Goal: Find specific page/section: Find specific page/section

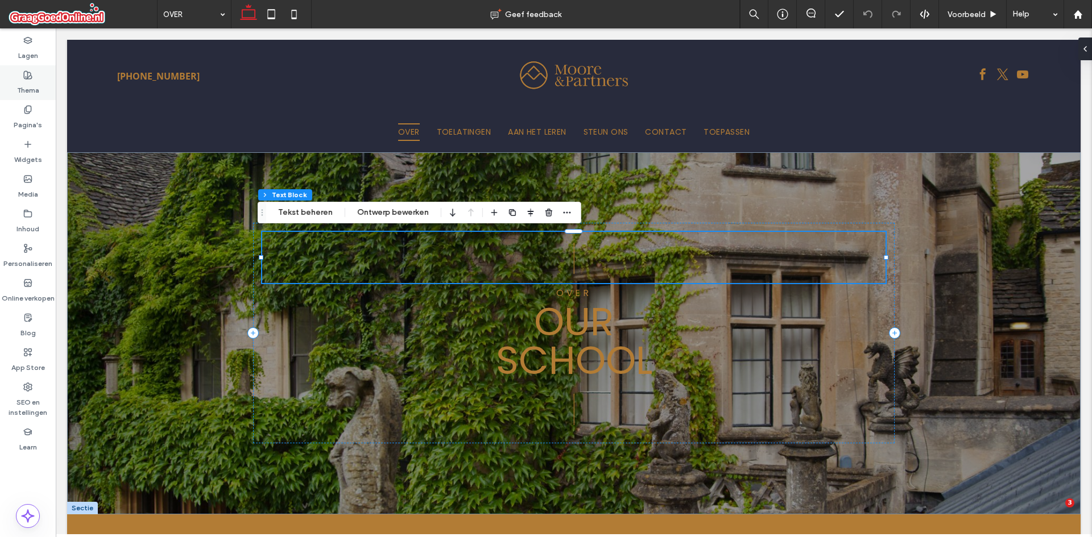
click at [22, 70] on div "Thema" at bounding box center [28, 82] width 56 height 35
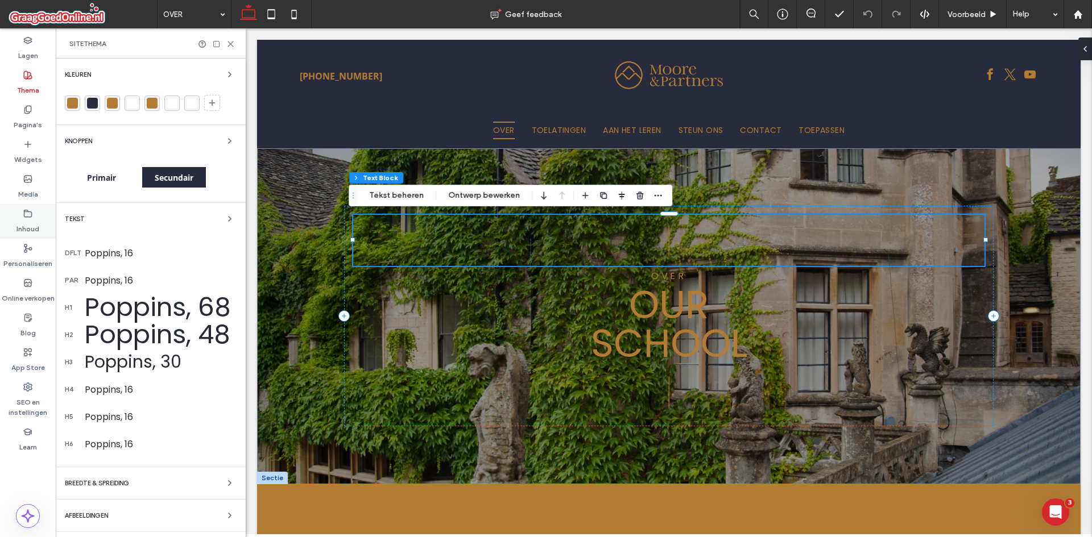
click at [27, 208] on div "Inhoud" at bounding box center [28, 221] width 56 height 35
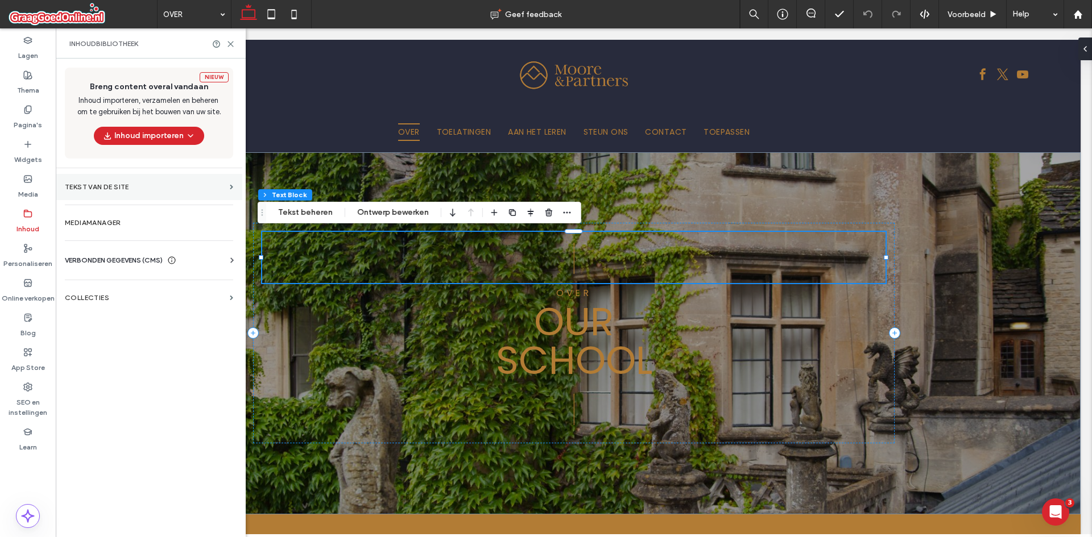
click at [149, 192] on section "Tekst van de site" at bounding box center [149, 187] width 186 height 26
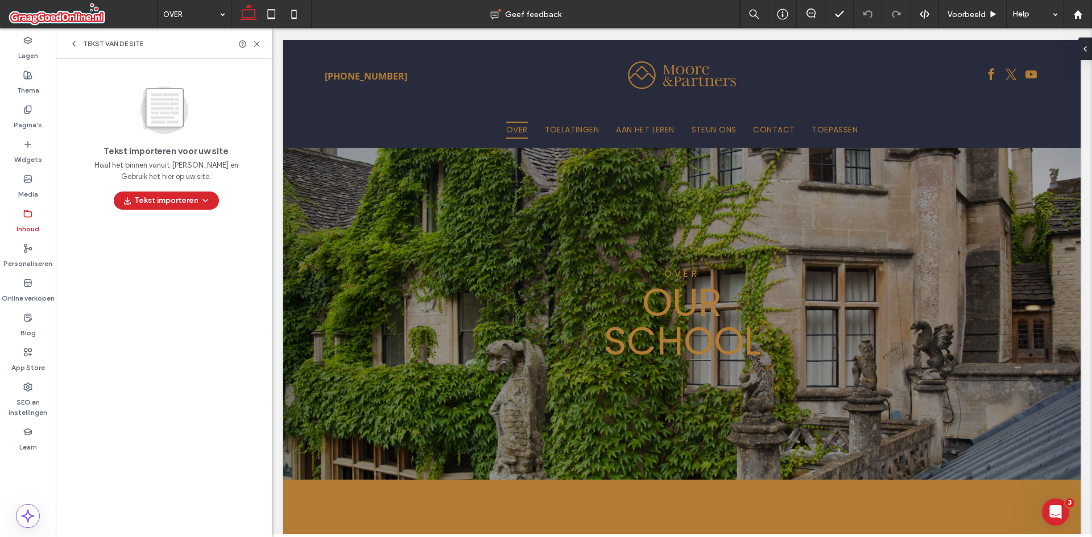
click at [76, 43] on icon at bounding box center [73, 43] width 9 height 9
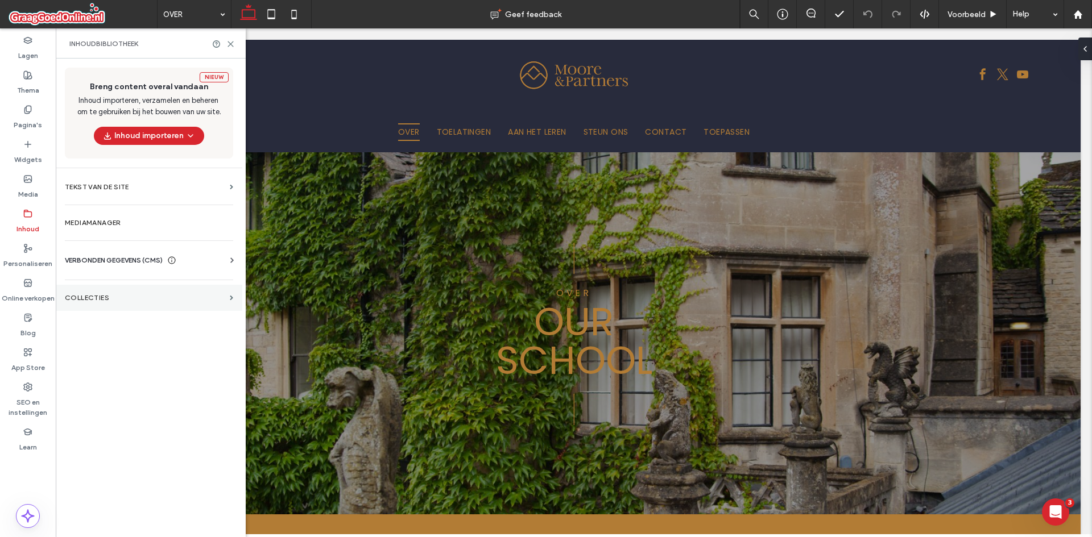
click at [114, 287] on section "COLLECTIES" at bounding box center [149, 298] width 186 height 26
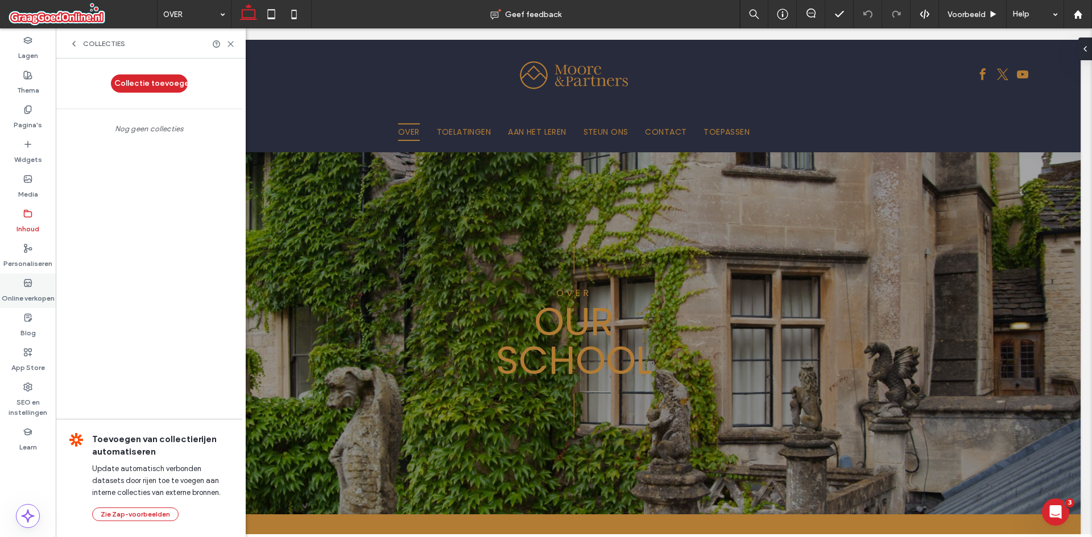
click at [22, 279] on div "Online verkopen" at bounding box center [28, 290] width 56 height 35
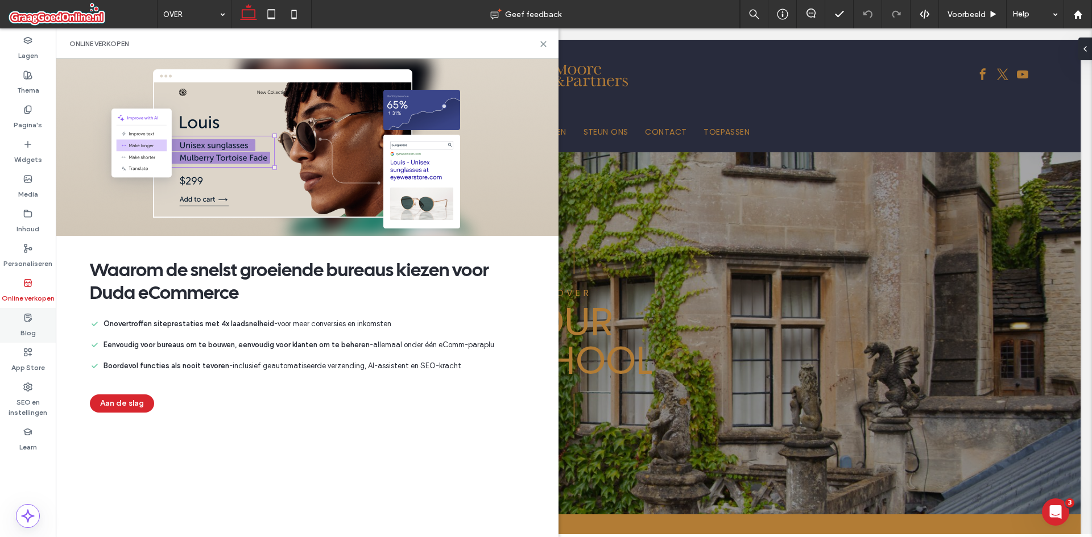
click at [24, 308] on div "Blog" at bounding box center [28, 325] width 56 height 35
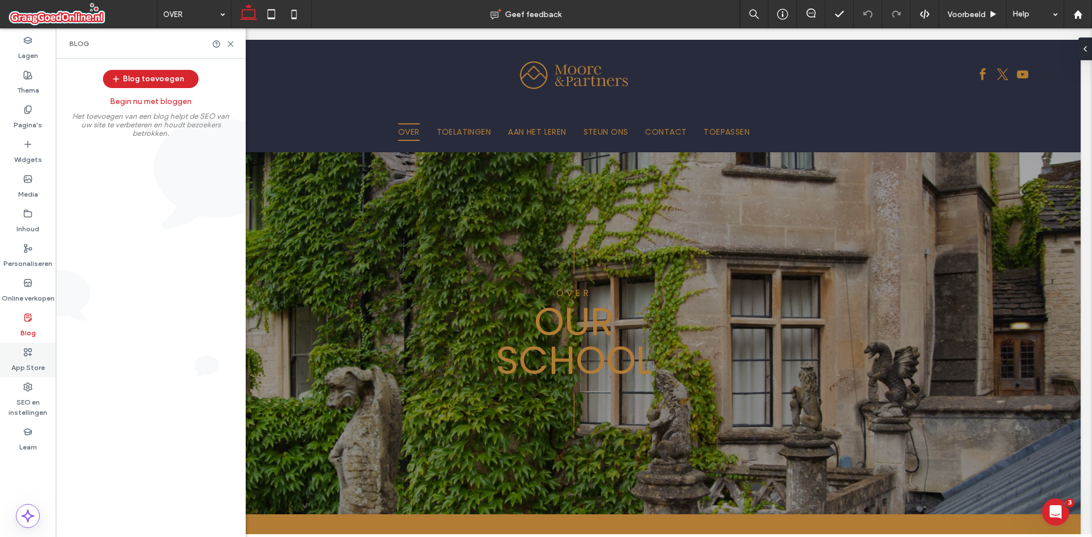
click at [29, 353] on icon at bounding box center [27, 352] width 9 height 9
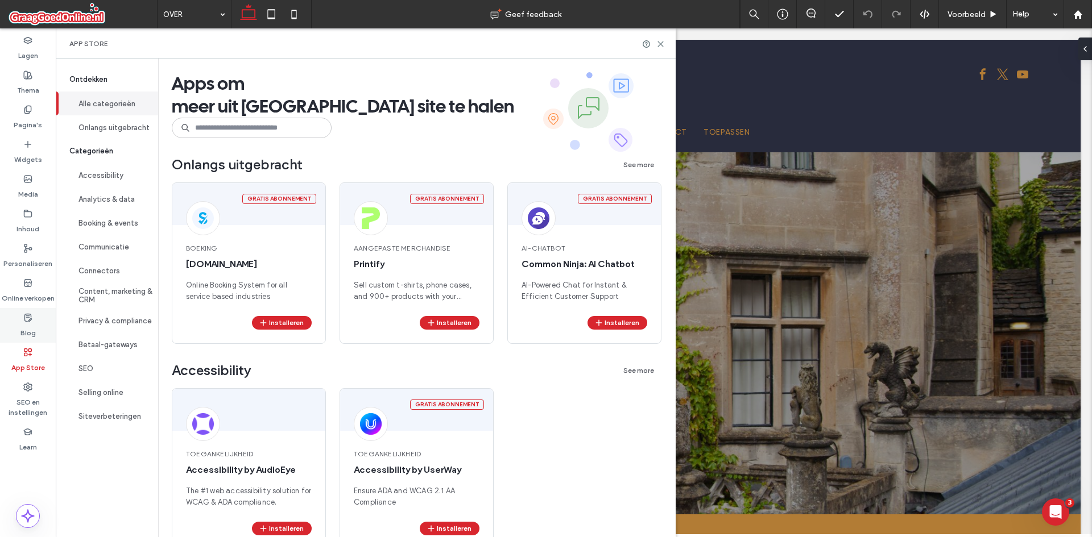
click at [20, 325] on label "Blog" at bounding box center [27, 330] width 15 height 16
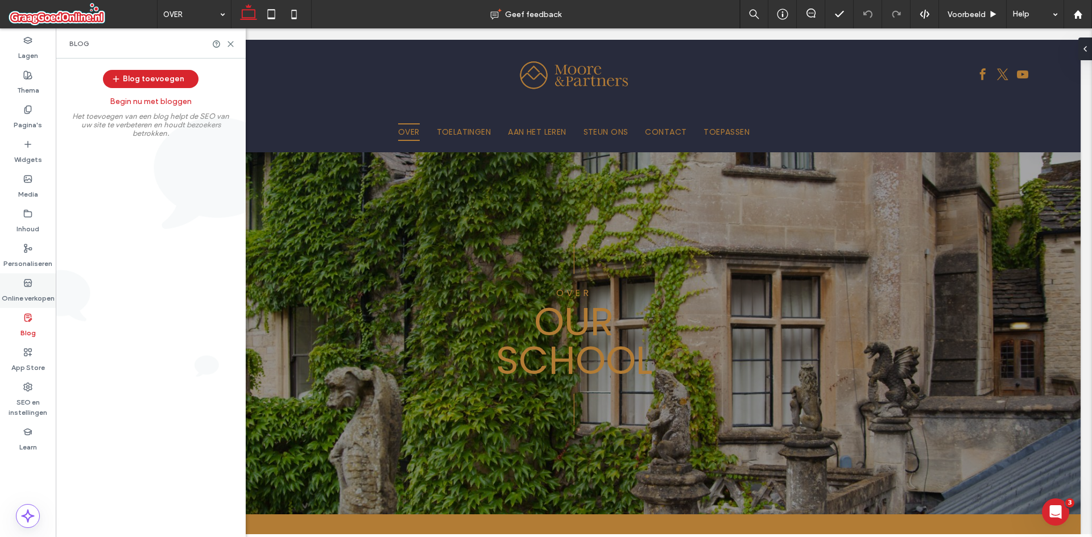
click at [31, 279] on icon at bounding box center [27, 283] width 9 height 9
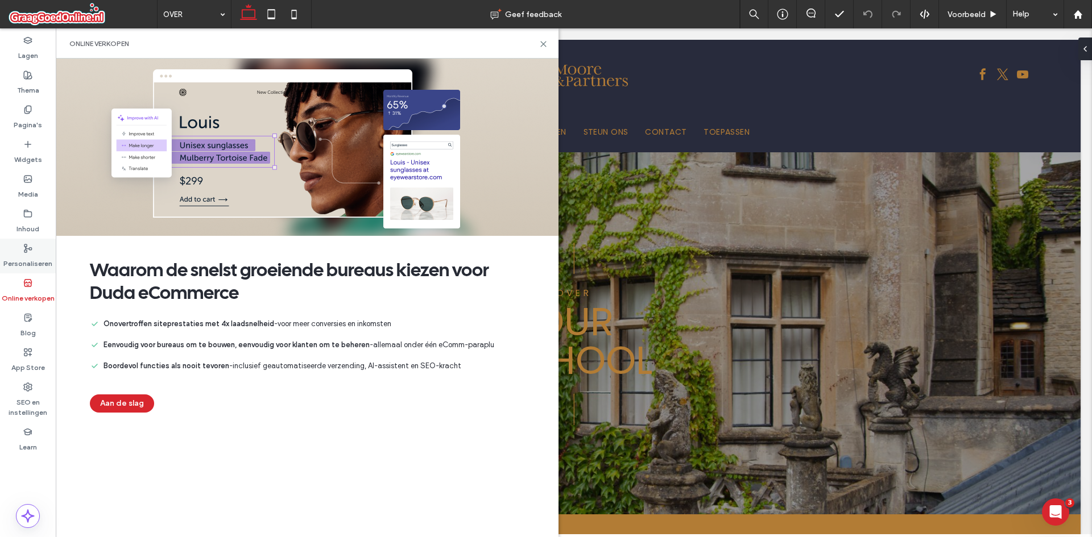
click at [48, 251] on div "Personaliseren" at bounding box center [28, 256] width 56 height 35
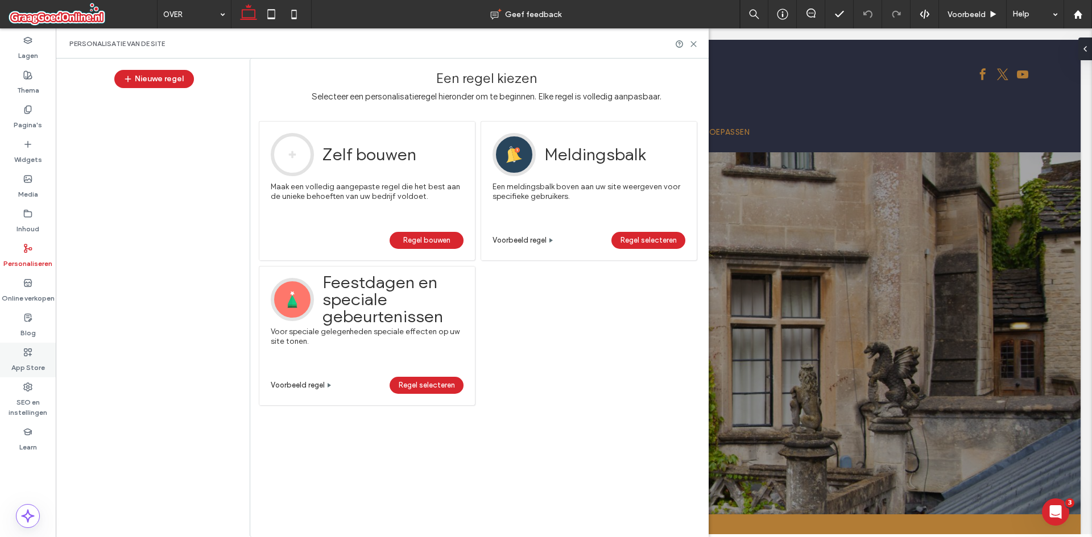
click at [28, 357] on label "App Store" at bounding box center [28, 365] width 34 height 16
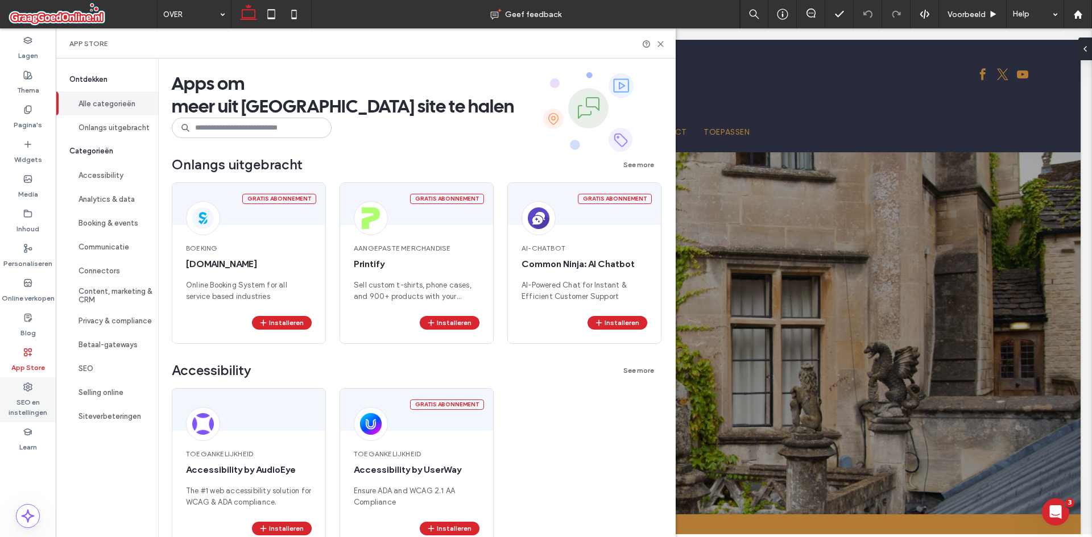
click at [20, 387] on div "SEO en instellingen" at bounding box center [28, 399] width 56 height 45
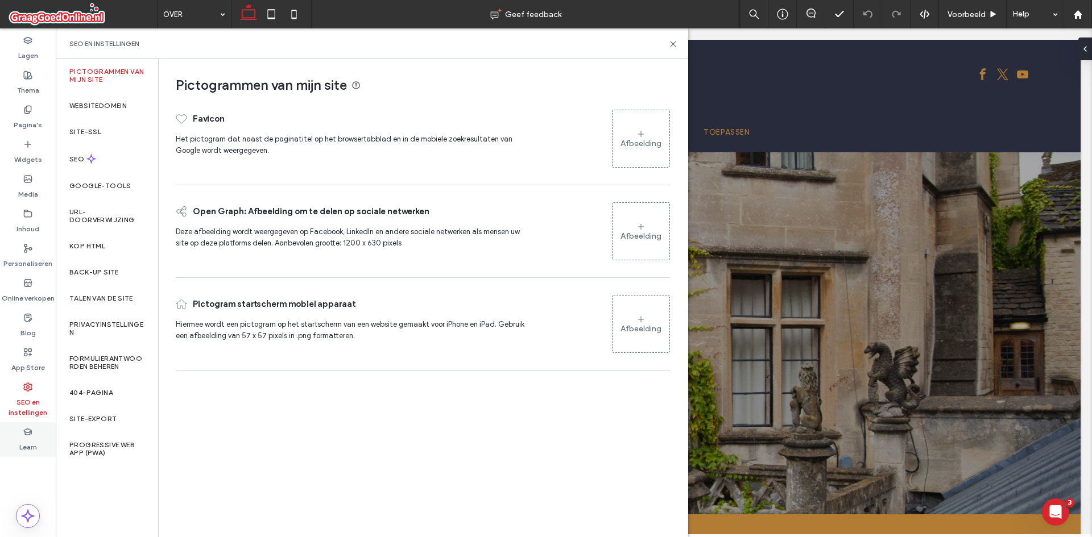
click at [13, 445] on div "Learn" at bounding box center [28, 439] width 56 height 35
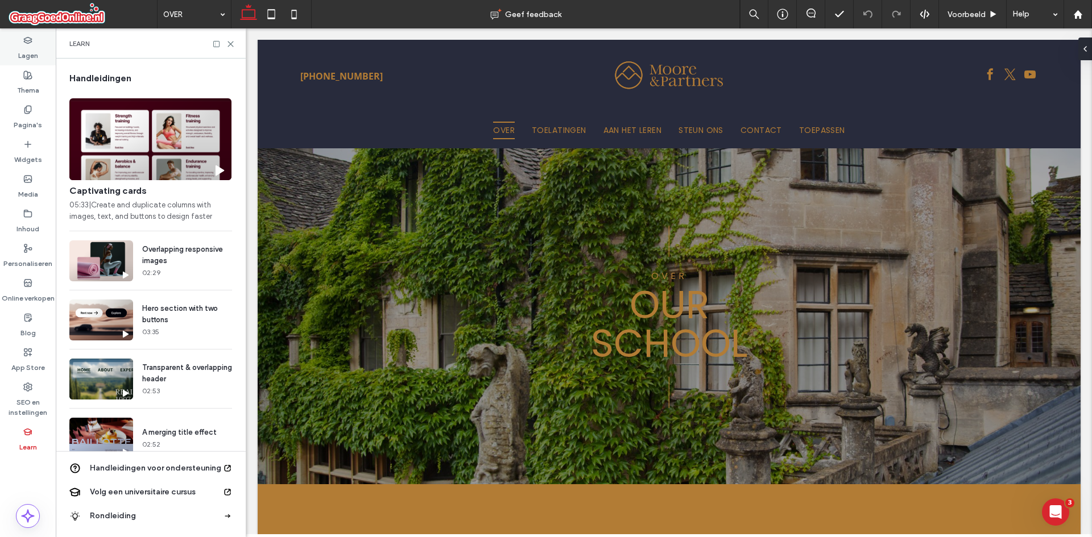
click at [34, 51] on label "Lagen" at bounding box center [28, 53] width 20 height 16
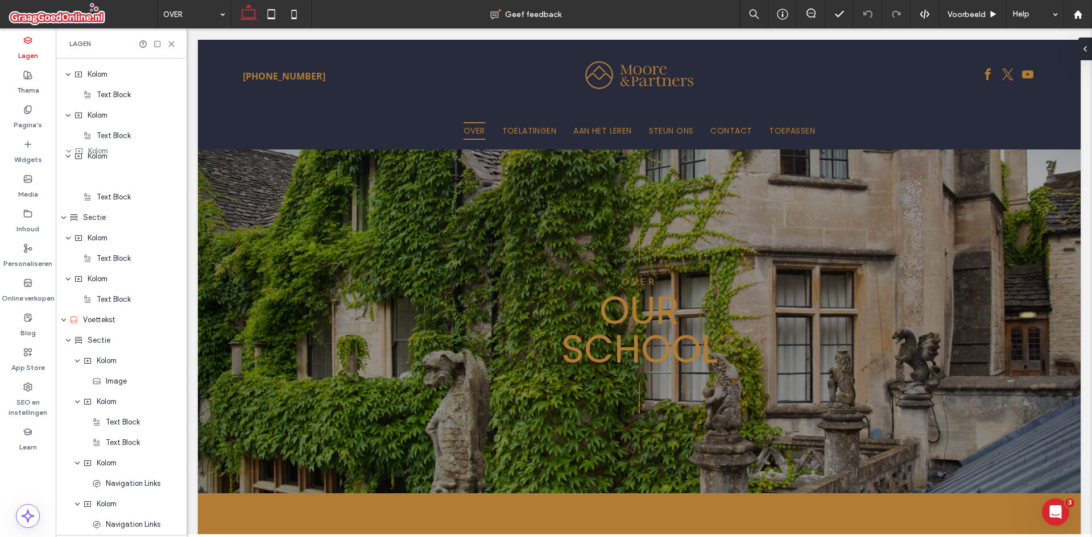
scroll to position [894, 0]
drag, startPoint x: 104, startPoint y: 201, endPoint x: 96, endPoint y: 304, distance: 103.3
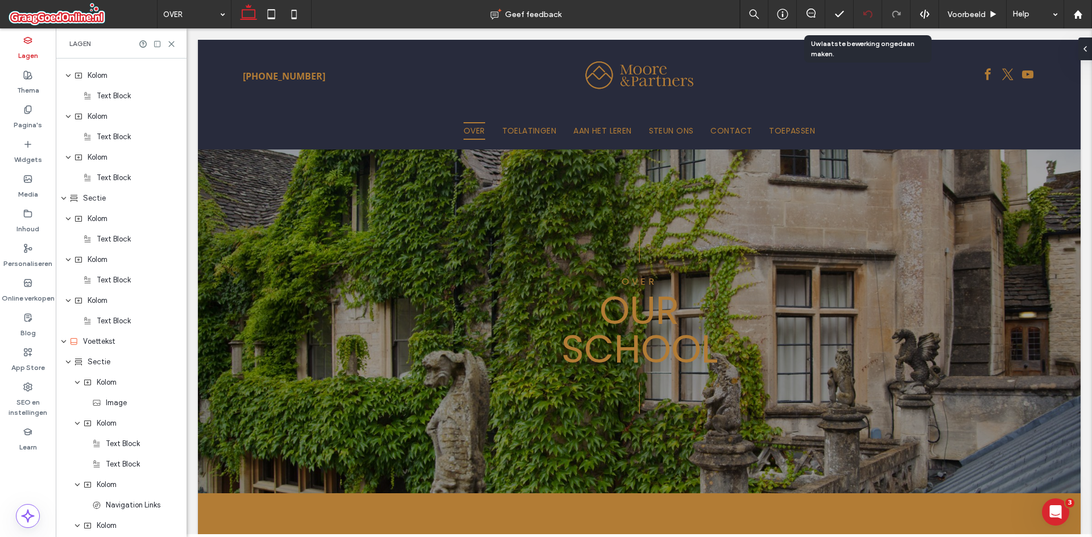
click at [873, 18] on div at bounding box center [867, 14] width 28 height 9
drag, startPoint x: 81, startPoint y: 342, endPoint x: 83, endPoint y: 333, distance: 9.4
click at [83, 333] on div "Voettekst" at bounding box center [121, 341] width 131 height 20
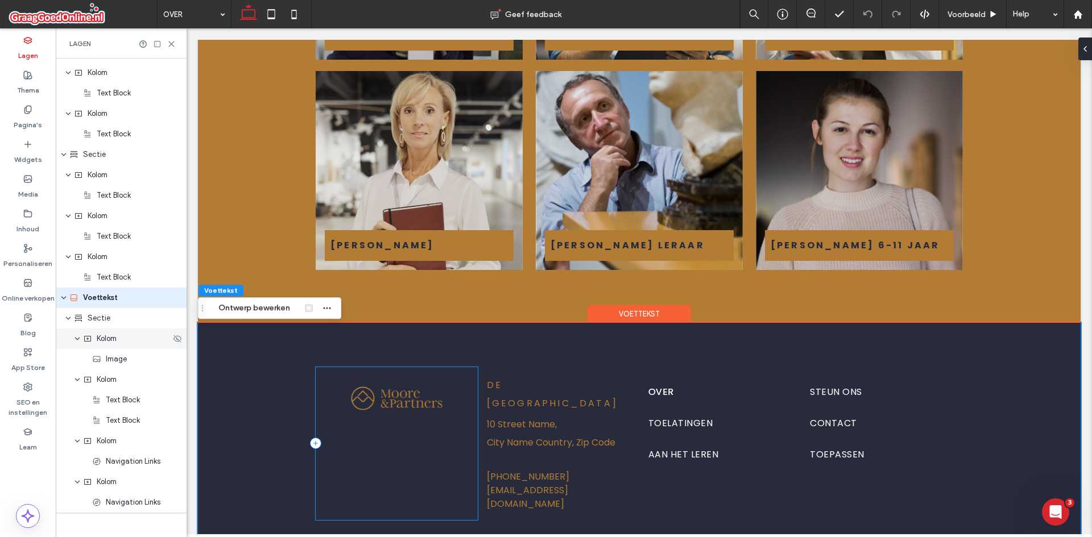
scroll to position [1726, 0]
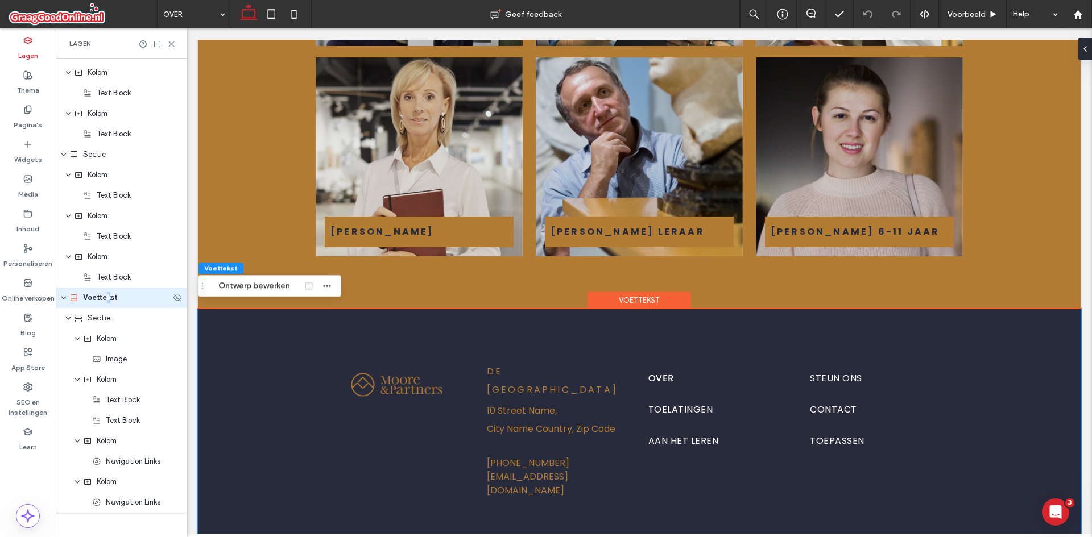
drag, startPoint x: 110, startPoint y: 301, endPoint x: 107, endPoint y: 308, distance: 7.4
click at [107, 308] on div "Voettekst" at bounding box center [121, 298] width 131 height 20
drag, startPoint x: 100, startPoint y: 321, endPoint x: 100, endPoint y: 336, distance: 15.3
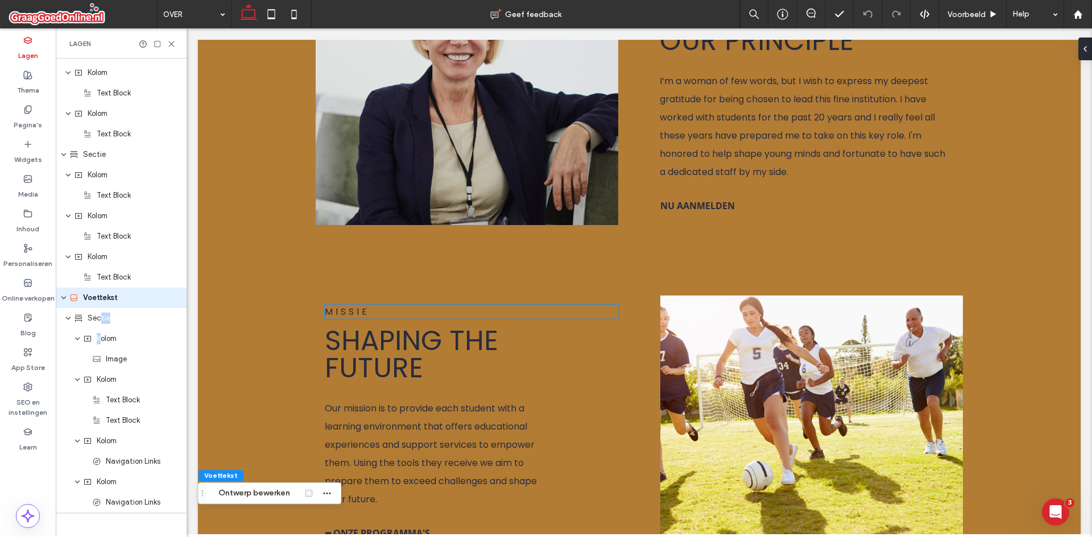
scroll to position [1194, 0]
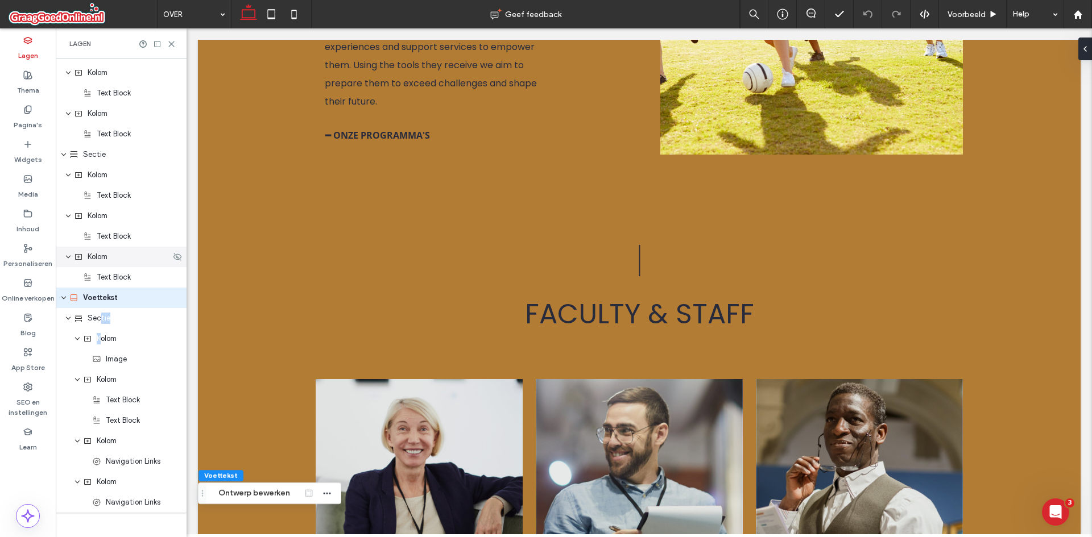
click at [97, 252] on span "Kolom" at bounding box center [98, 256] width 20 height 11
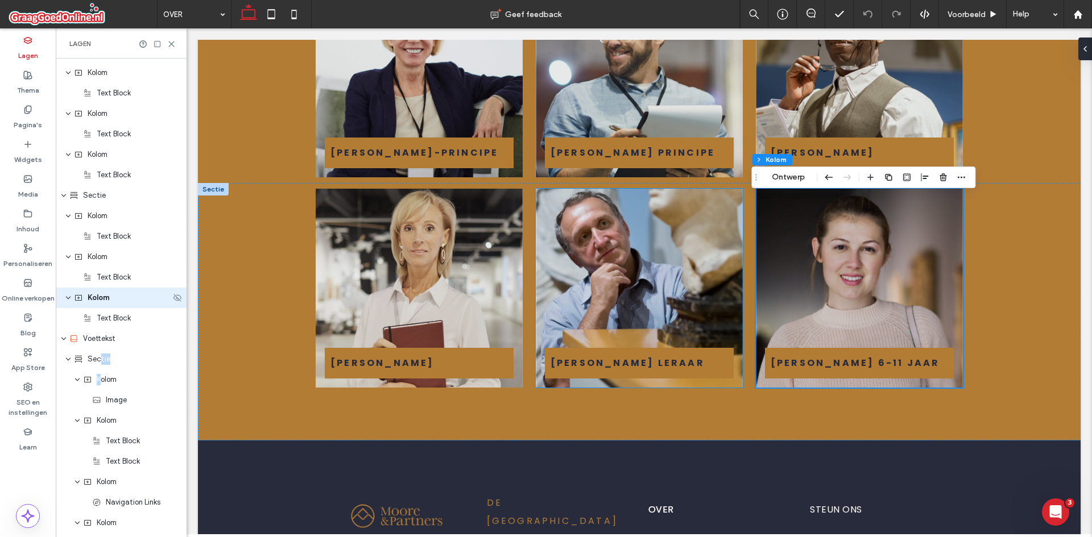
scroll to position [1597, 0]
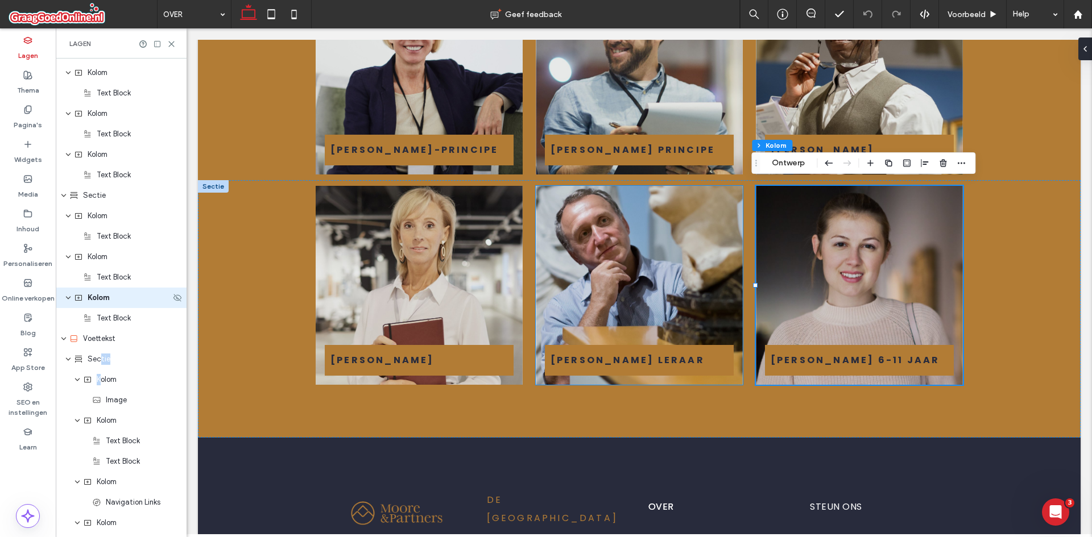
click at [97, 252] on span "Kolom" at bounding box center [98, 256] width 20 height 11
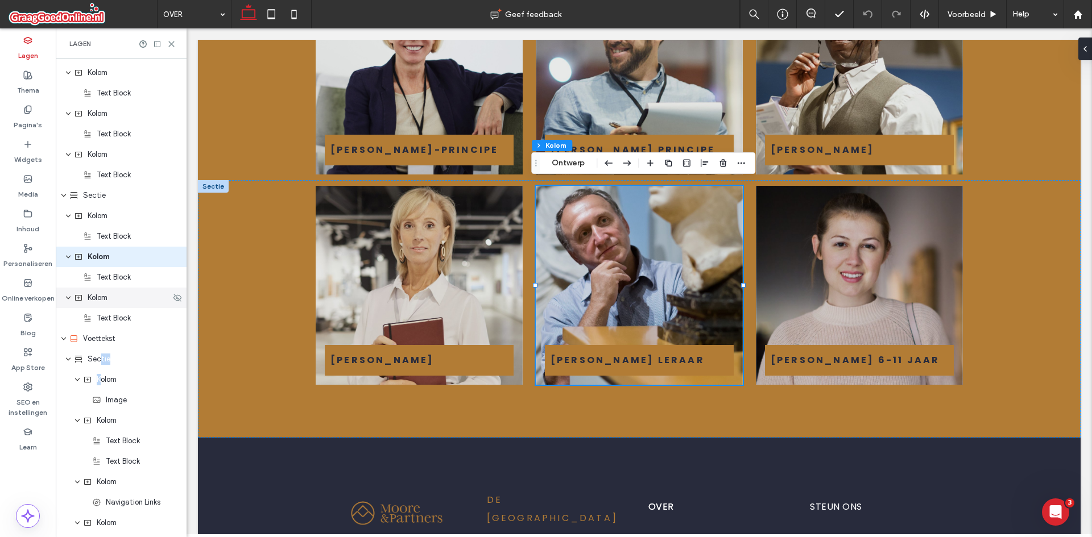
scroll to position [856, 0]
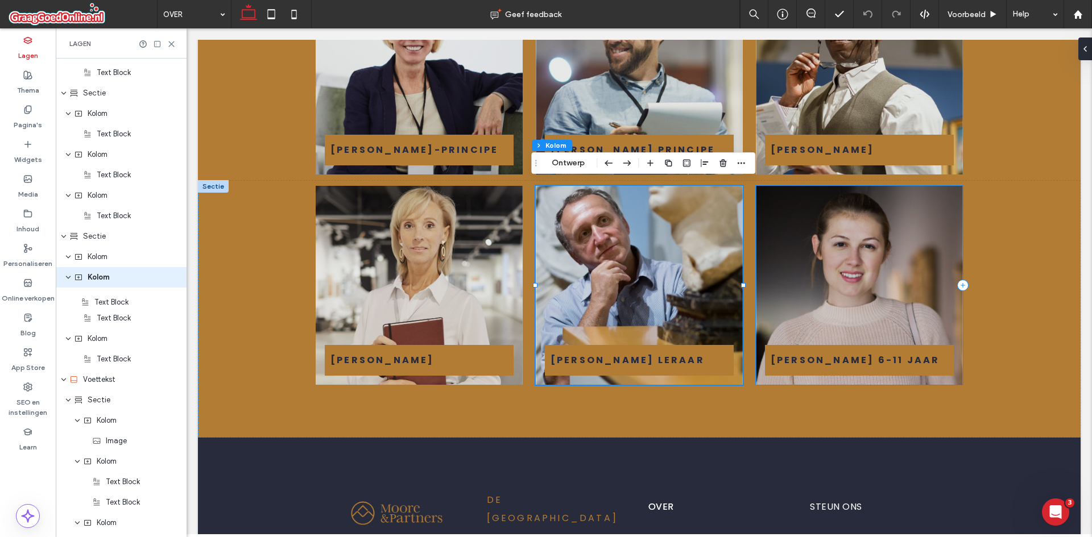
drag, startPoint x: 105, startPoint y: 279, endPoint x: 102, endPoint y: 303, distance: 24.6
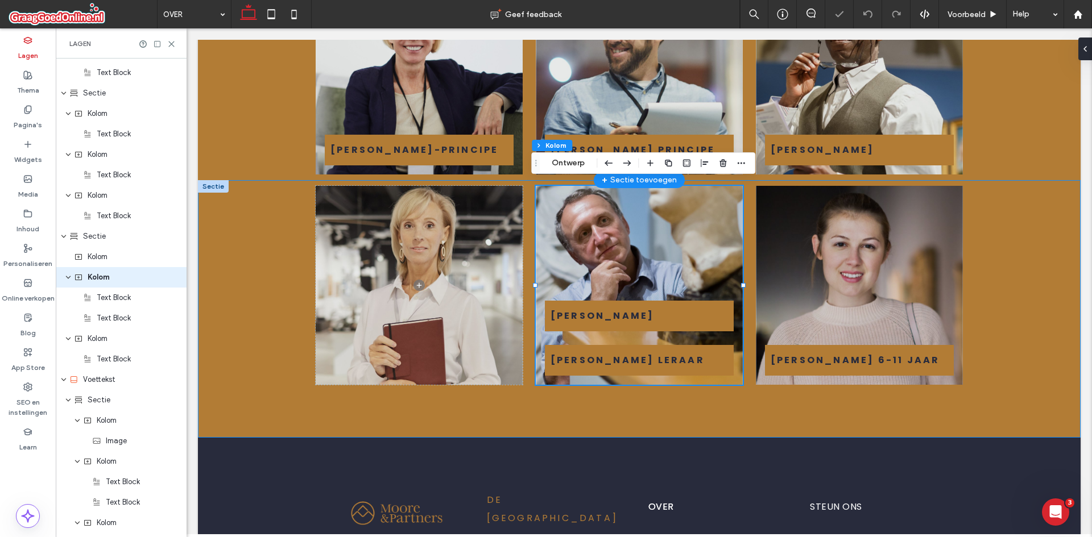
scroll to position [835, 0]
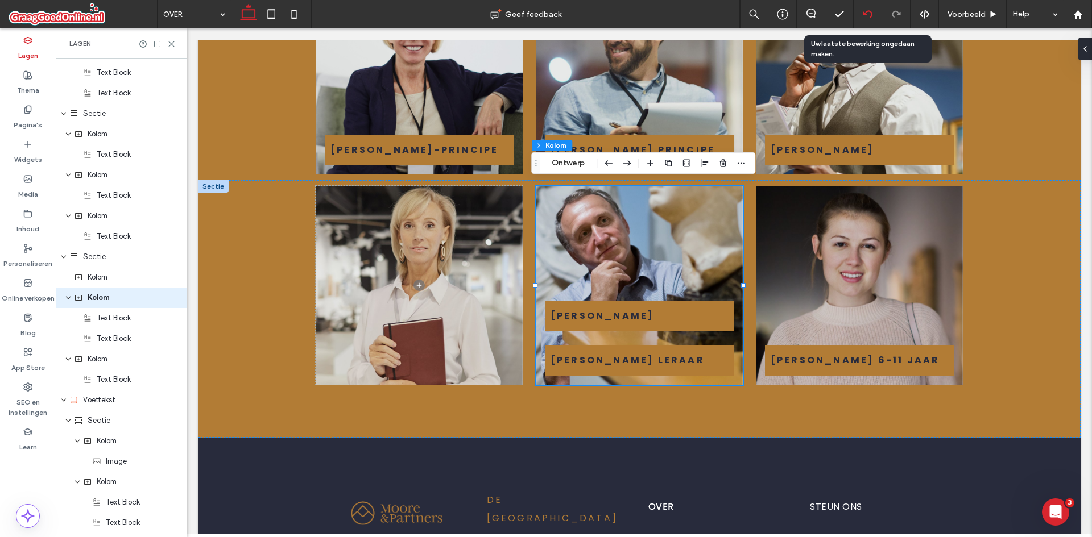
click at [864, 21] on div at bounding box center [867, 14] width 28 height 28
click at [857, 9] on div at bounding box center [867, 14] width 28 height 28
click at [865, 18] on icon at bounding box center [867, 14] width 9 height 9
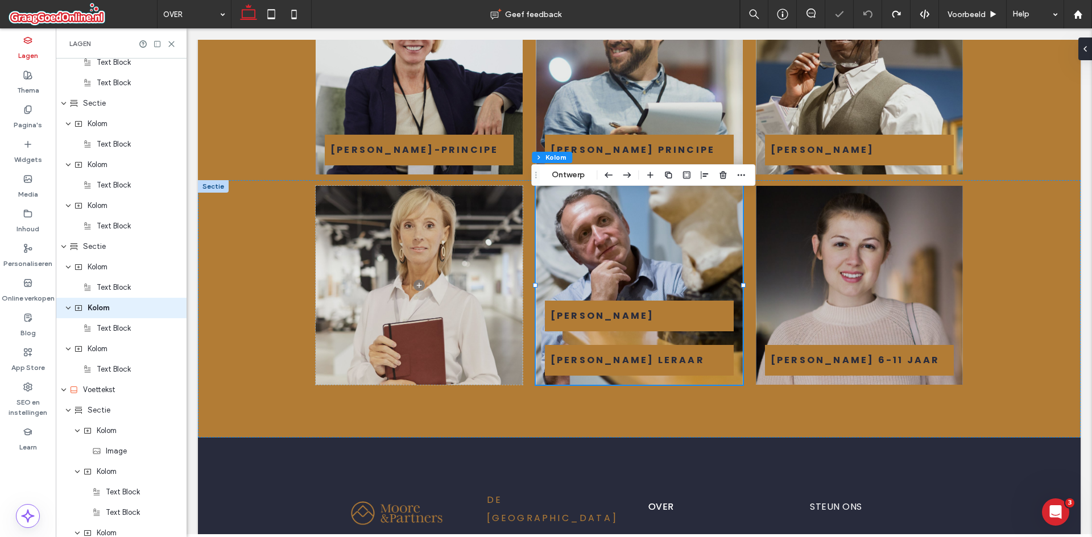
scroll to position [856, 0]
